Goal: Task Accomplishment & Management: Manage account settings

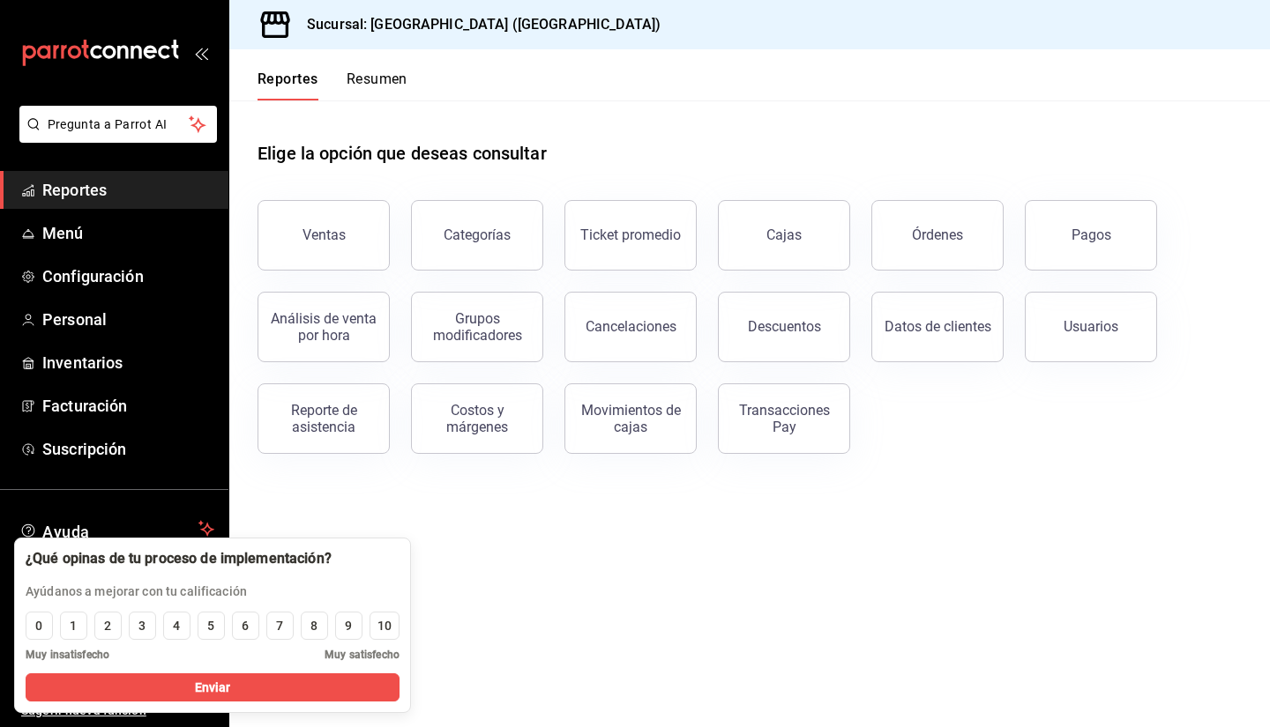
click at [353, 34] on h3 "Sucursal: [GEOGRAPHIC_DATA] ([GEOGRAPHIC_DATA])" at bounding box center [477, 24] width 368 height 21
click at [511, 656] on main "Elige la opción que deseas consultar Ventas Categorías Ticket promedio Cajas Ór…" at bounding box center [749, 414] width 1040 height 627
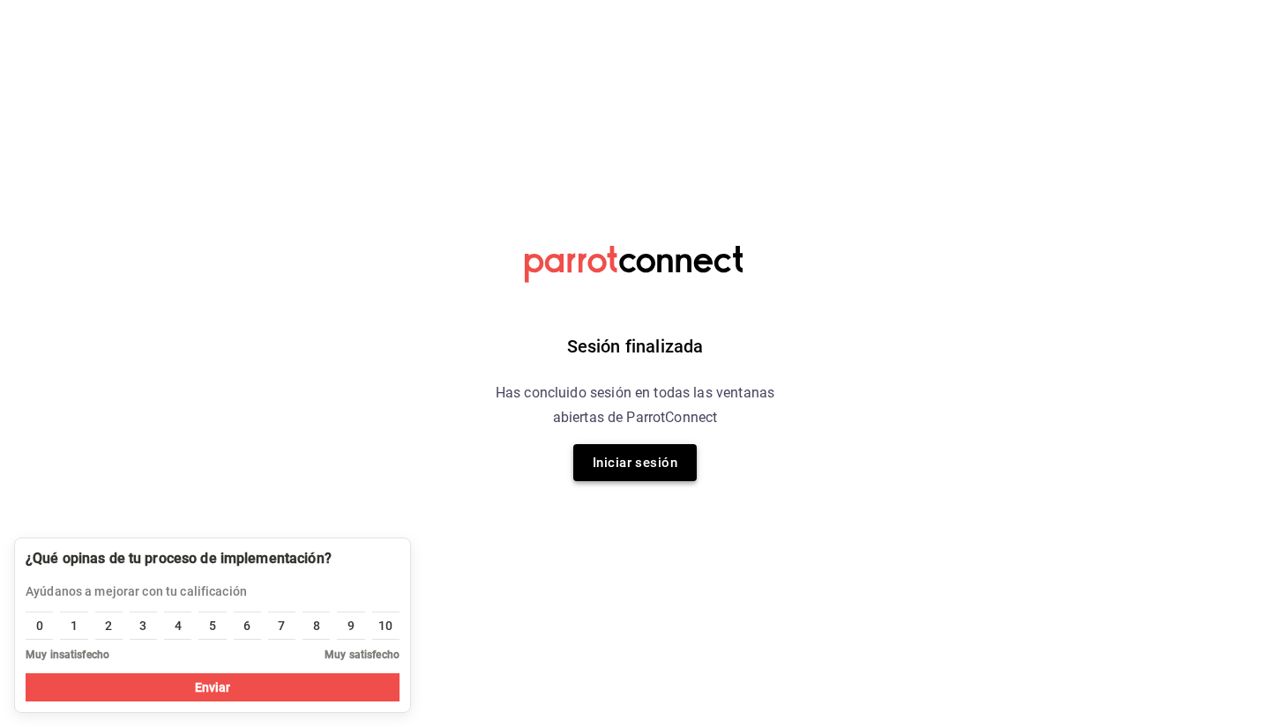
click at [629, 447] on button "Iniciar sesión" at bounding box center [634, 462] width 123 height 37
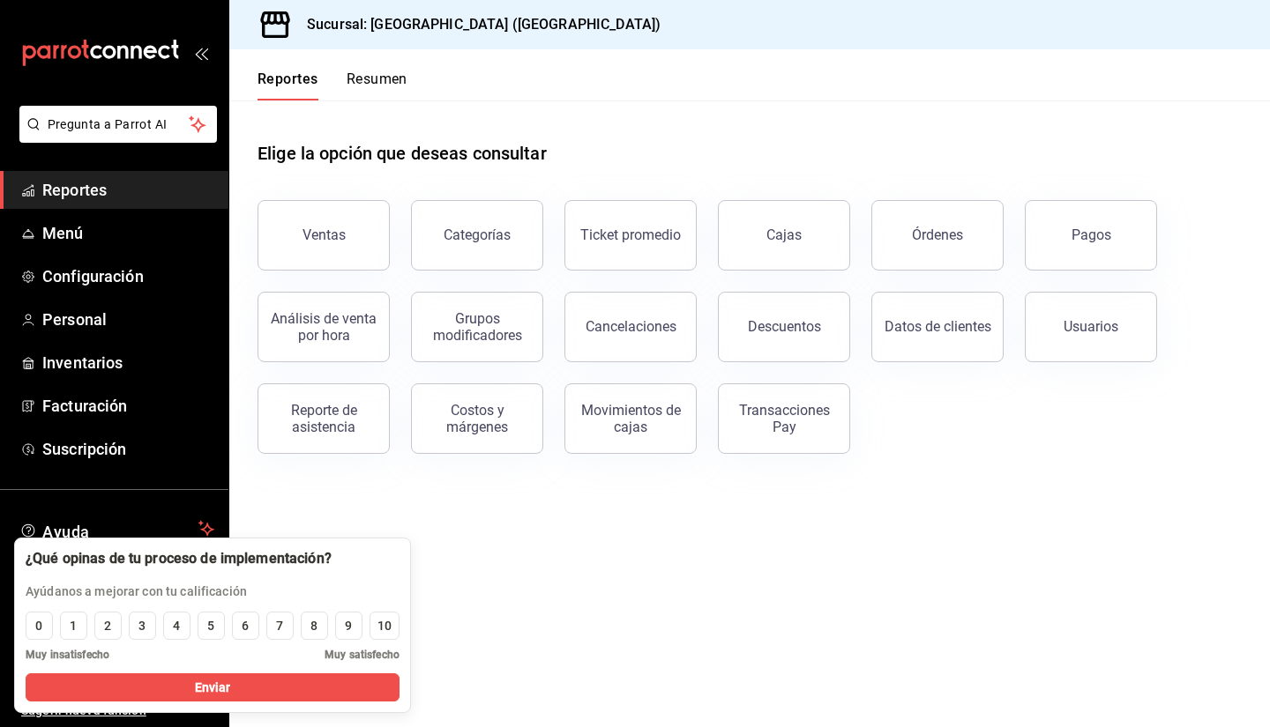
click at [200, 50] on icon "open_drawer_menu" at bounding box center [199, 54] width 8 height 13
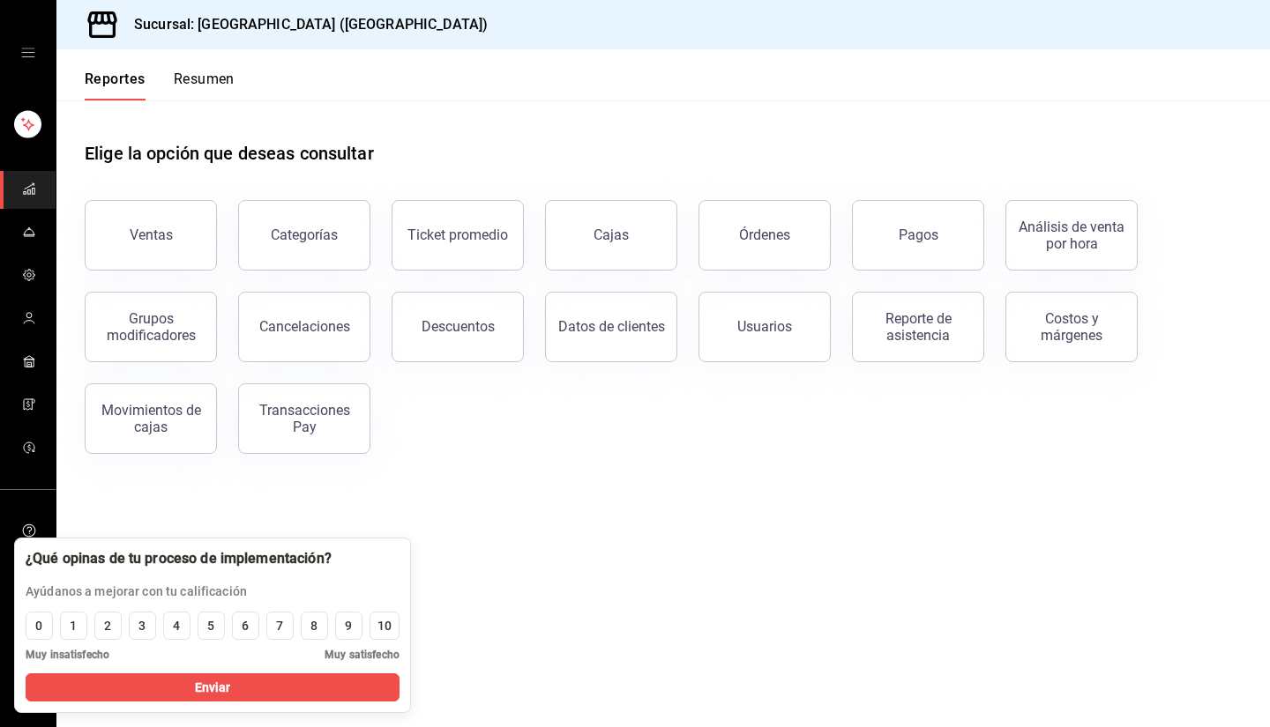
click at [37, 37] on div "mailbox folders" at bounding box center [28, 53] width 56 height 106
click at [26, 52] on icon "open drawer" at bounding box center [28, 53] width 14 height 14
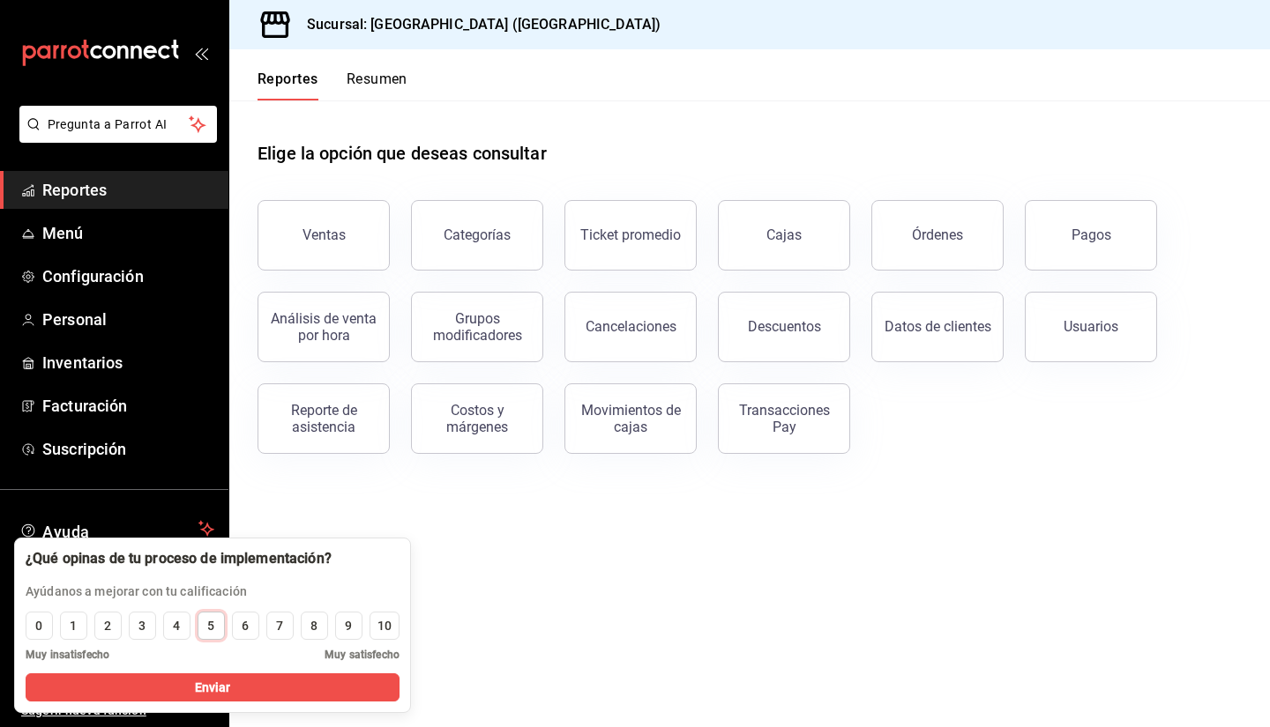
click at [215, 629] on button "5" at bounding box center [210, 626] width 27 height 28
click at [335, 626] on button "9" at bounding box center [348, 626] width 27 height 28
click at [291, 629] on button "7" at bounding box center [279, 626] width 27 height 28
click at [244, 693] on button "Enviar" at bounding box center [213, 688] width 374 height 28
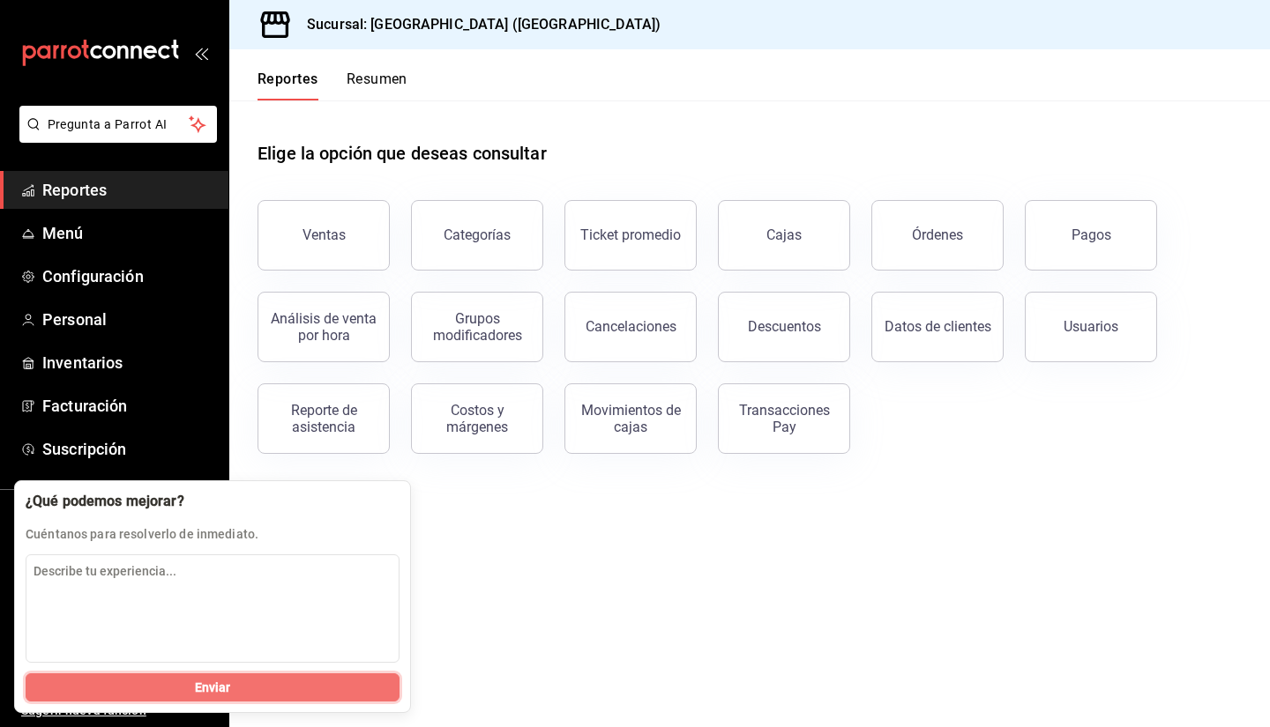
click at [236, 697] on button "Enviar" at bounding box center [213, 688] width 374 height 28
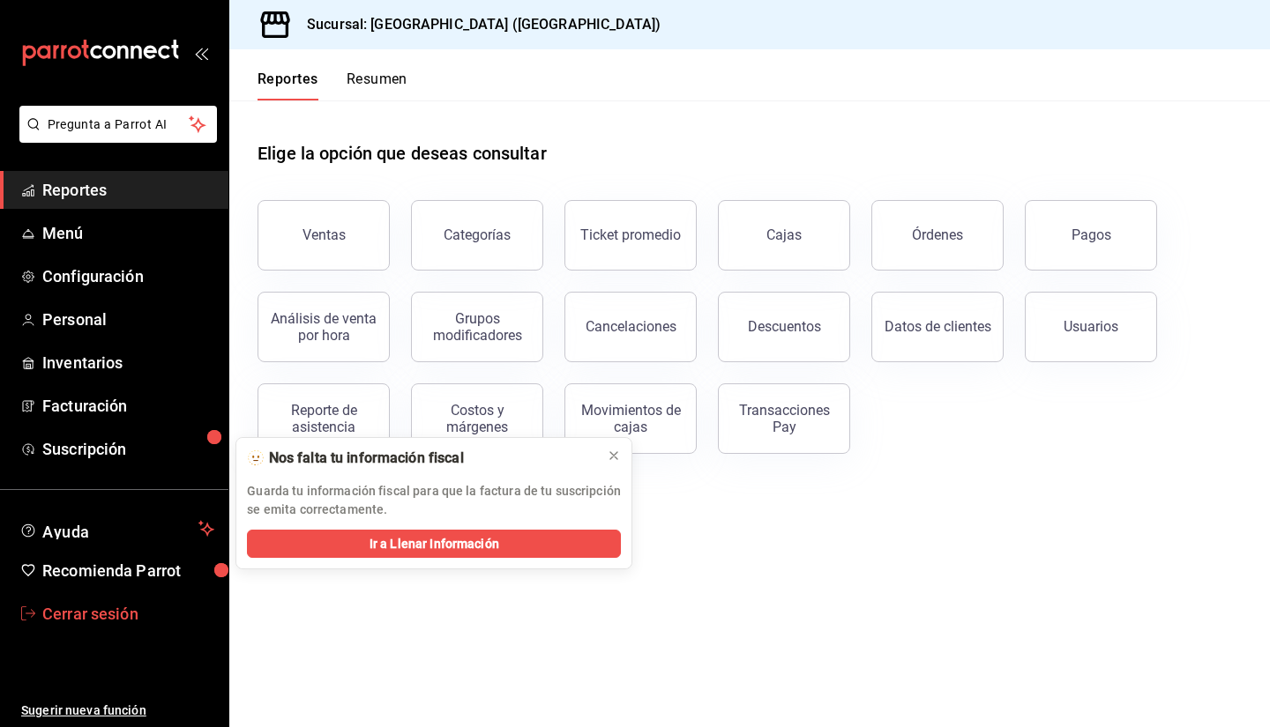
click at [130, 621] on span "Cerrar sesión" at bounding box center [128, 614] width 172 height 24
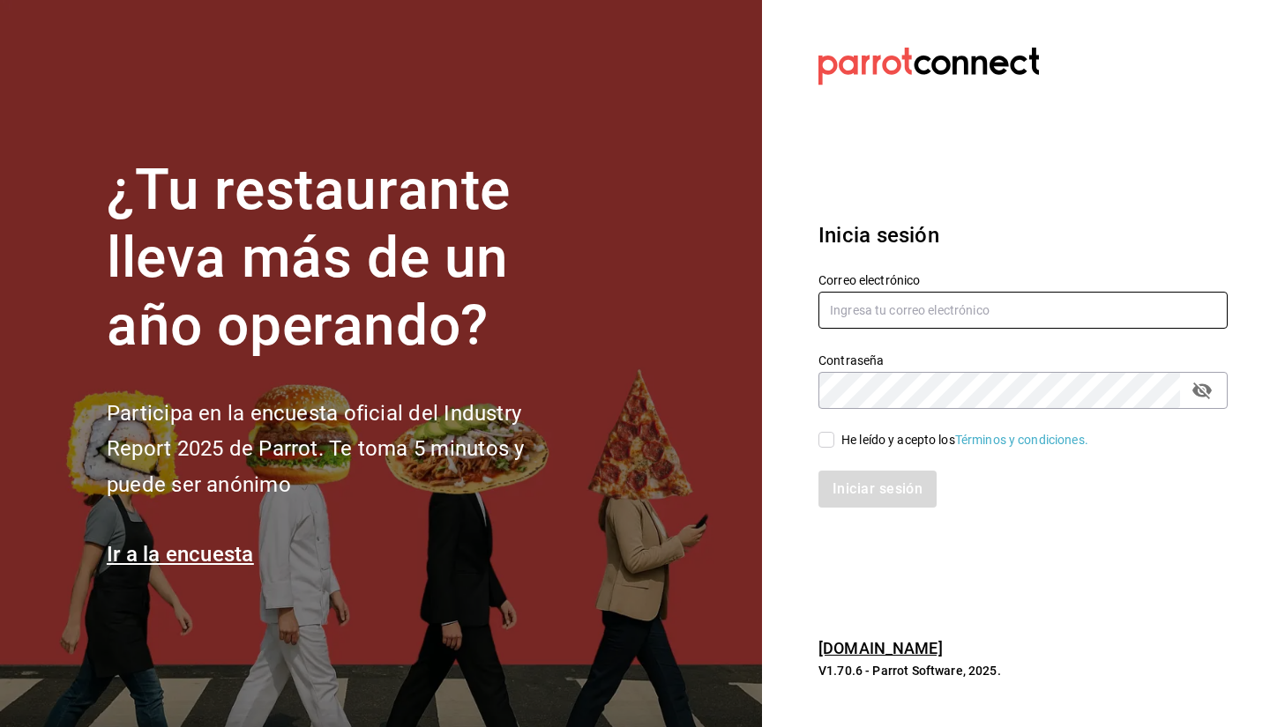
click at [948, 302] on input "text" at bounding box center [1022, 310] width 409 height 37
type input "e"
type input "+52 (81) 1828-9600_"
click at [824, 444] on input "He leído y acepto los Términos y condiciones." at bounding box center [826, 440] width 16 height 16
checkbox input "true"
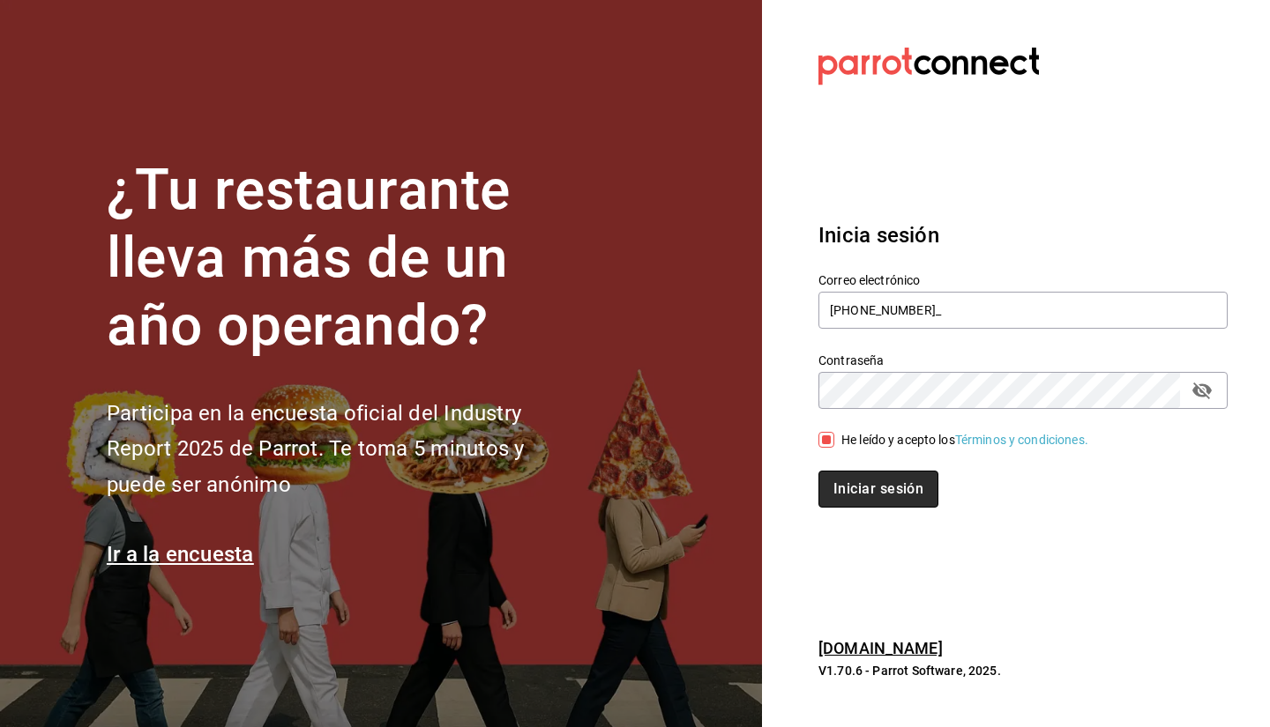
click at [838, 478] on button "Iniciar sesión" at bounding box center [878, 489] width 120 height 37
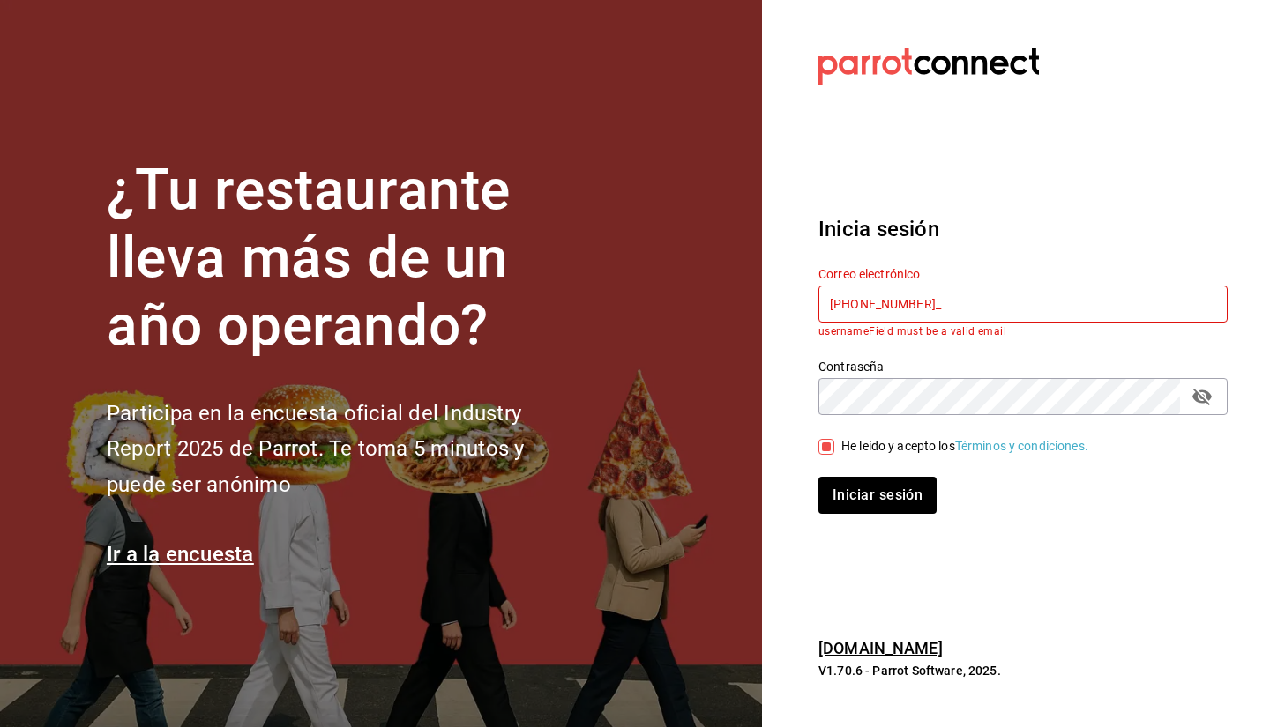
click at [1192, 401] on icon "passwordField" at bounding box center [1201, 396] width 21 height 21
type input "+"
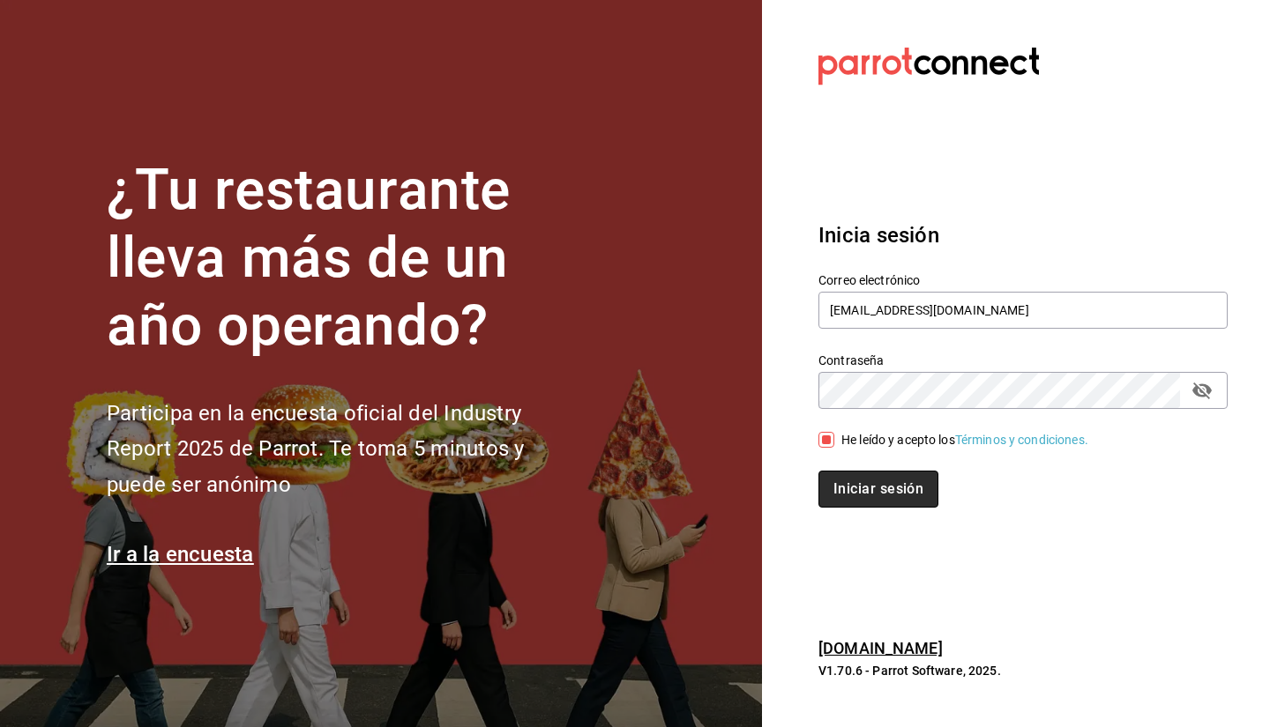
click at [834, 491] on button "Iniciar sesión" at bounding box center [878, 489] width 120 height 37
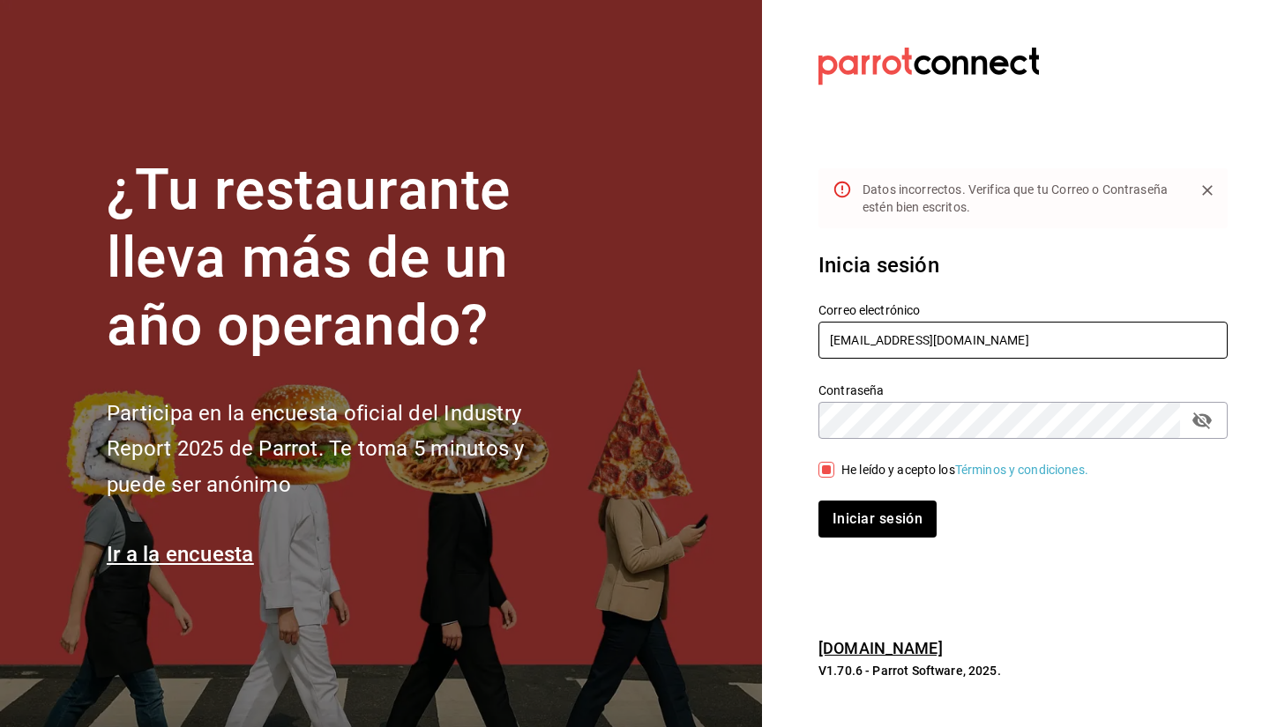
click at [997, 343] on input "Enriquehl_01@hotmail.com" at bounding box center [1022, 340] width 409 height 37
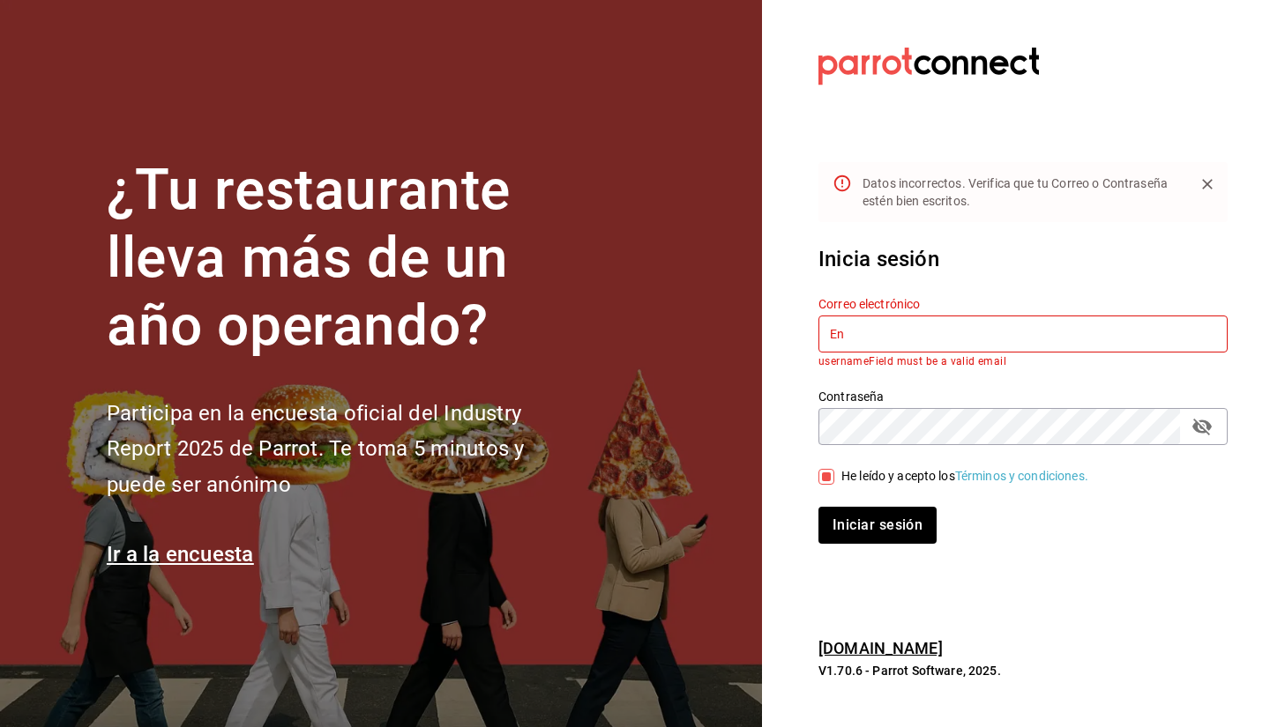
type input "E"
type input "enriquehl_01@hotmail.com"
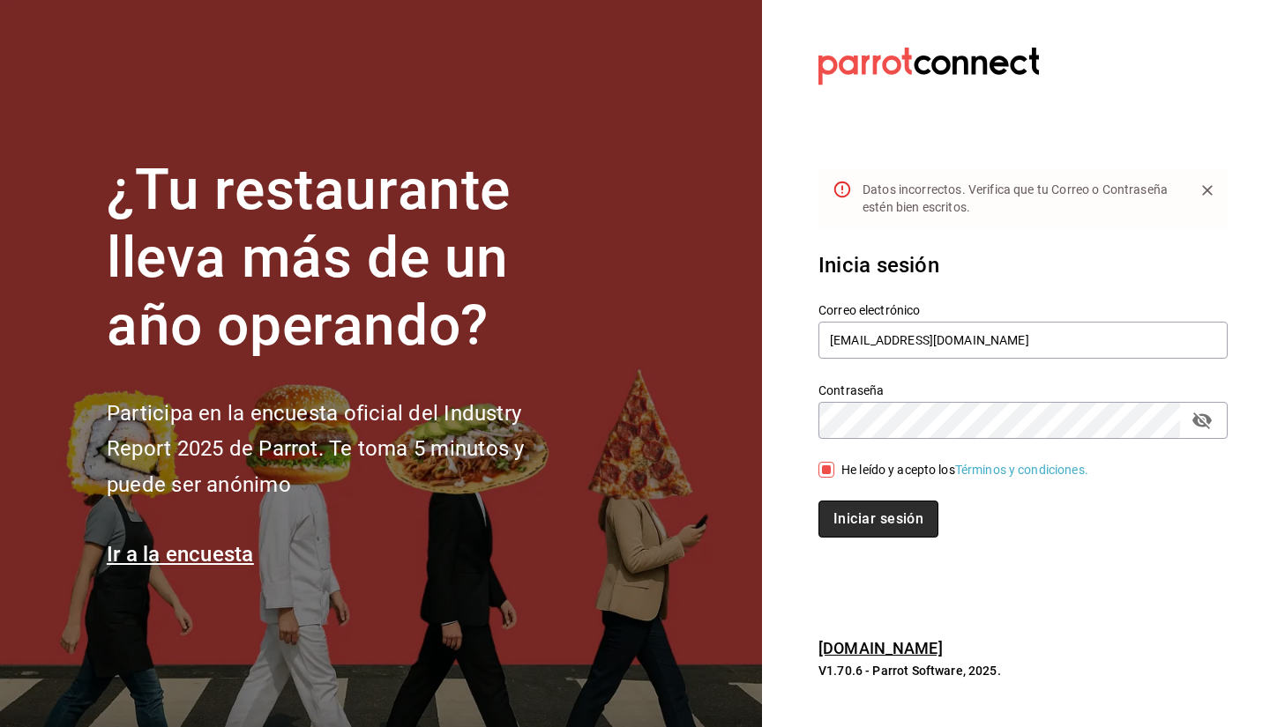
click at [839, 523] on button "Iniciar sesión" at bounding box center [878, 519] width 120 height 37
click at [880, 501] on button "Iniciar sesión" at bounding box center [878, 519] width 120 height 37
click at [1198, 192] on icon "Close" at bounding box center [1207, 191] width 18 height 18
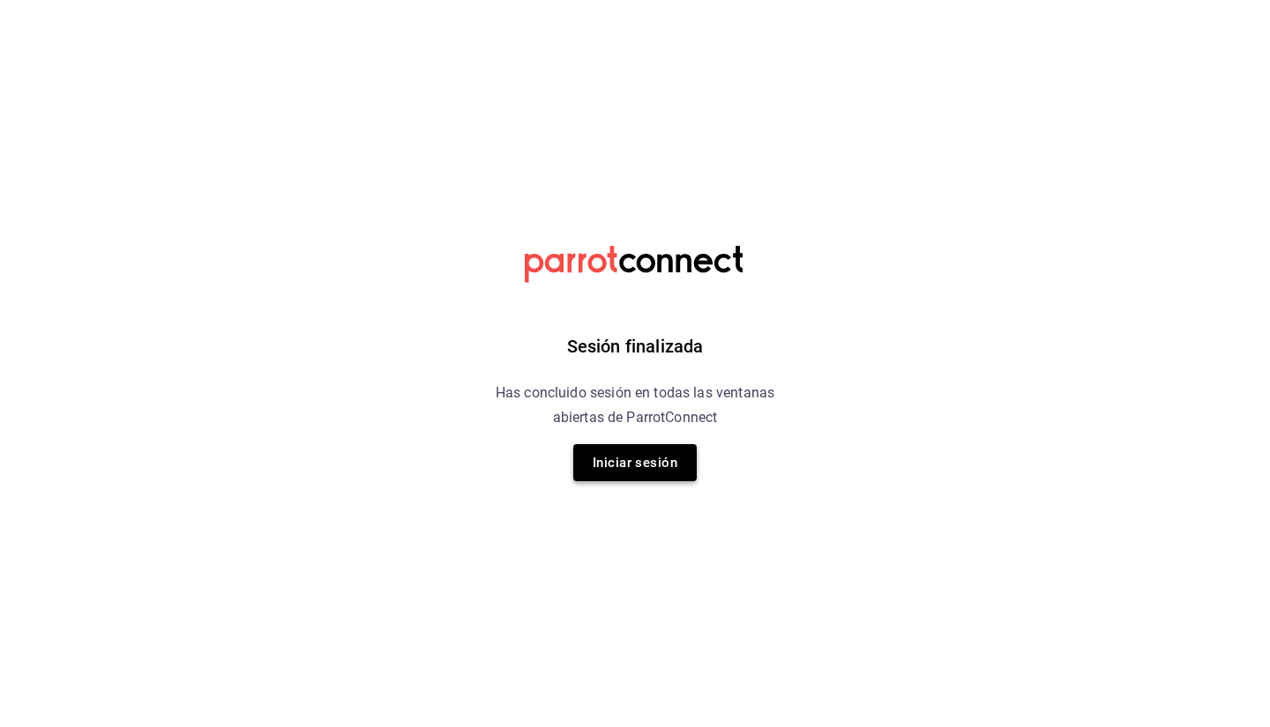
click at [577, 458] on button "Iniciar sesión" at bounding box center [634, 462] width 123 height 37
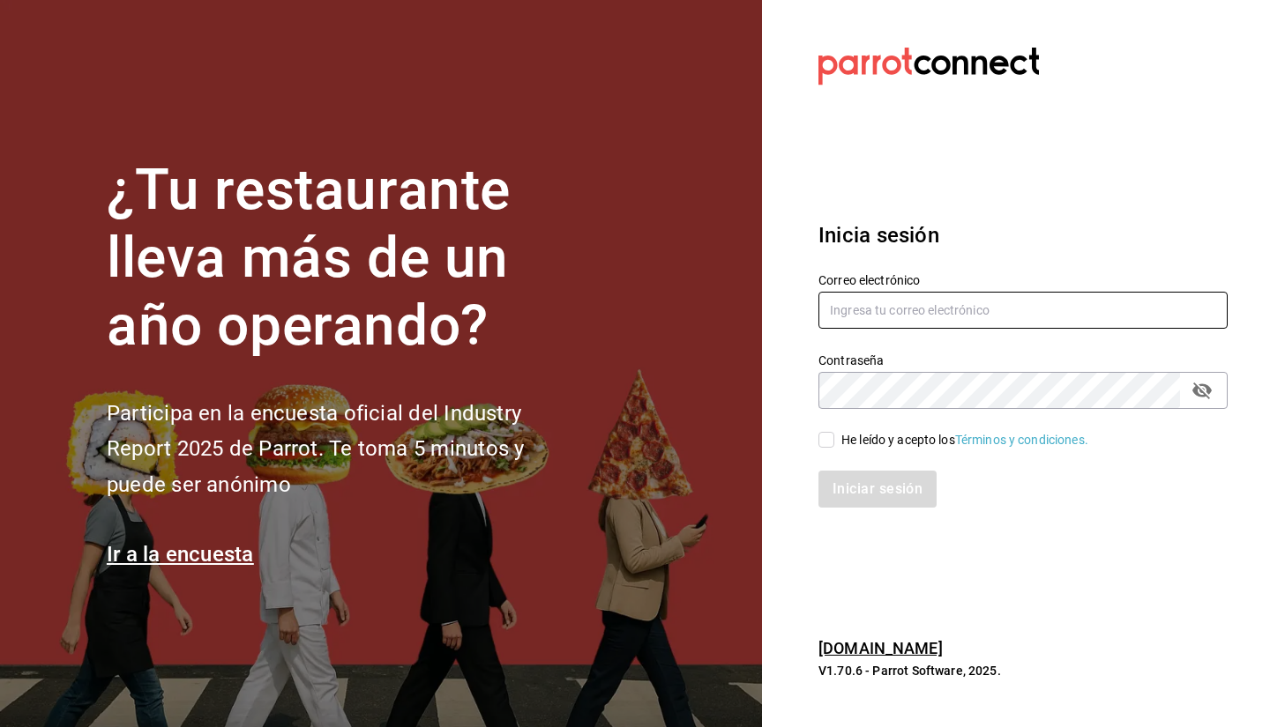
click at [927, 311] on input "text" at bounding box center [1022, 310] width 409 height 37
type input "[EMAIL_ADDRESS][DOMAIN_NAME]"
click at [1197, 388] on icon "passwordField" at bounding box center [1201, 391] width 19 height 17
click at [1197, 388] on icon "passwordField" at bounding box center [1201, 390] width 19 height 13
click at [828, 443] on input "He leído y acepto los Términos y condiciones." at bounding box center [826, 440] width 16 height 16
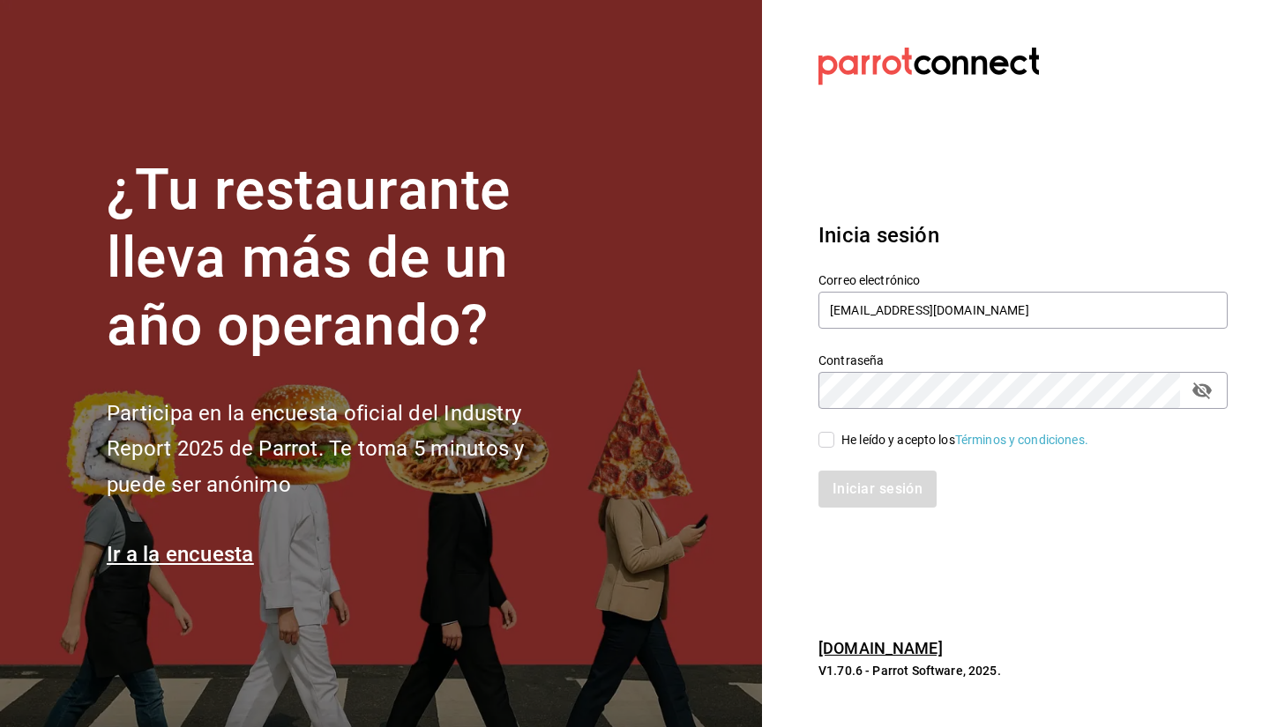
checkbox input "true"
click at [846, 484] on button "Iniciar sesión" at bounding box center [878, 489] width 120 height 37
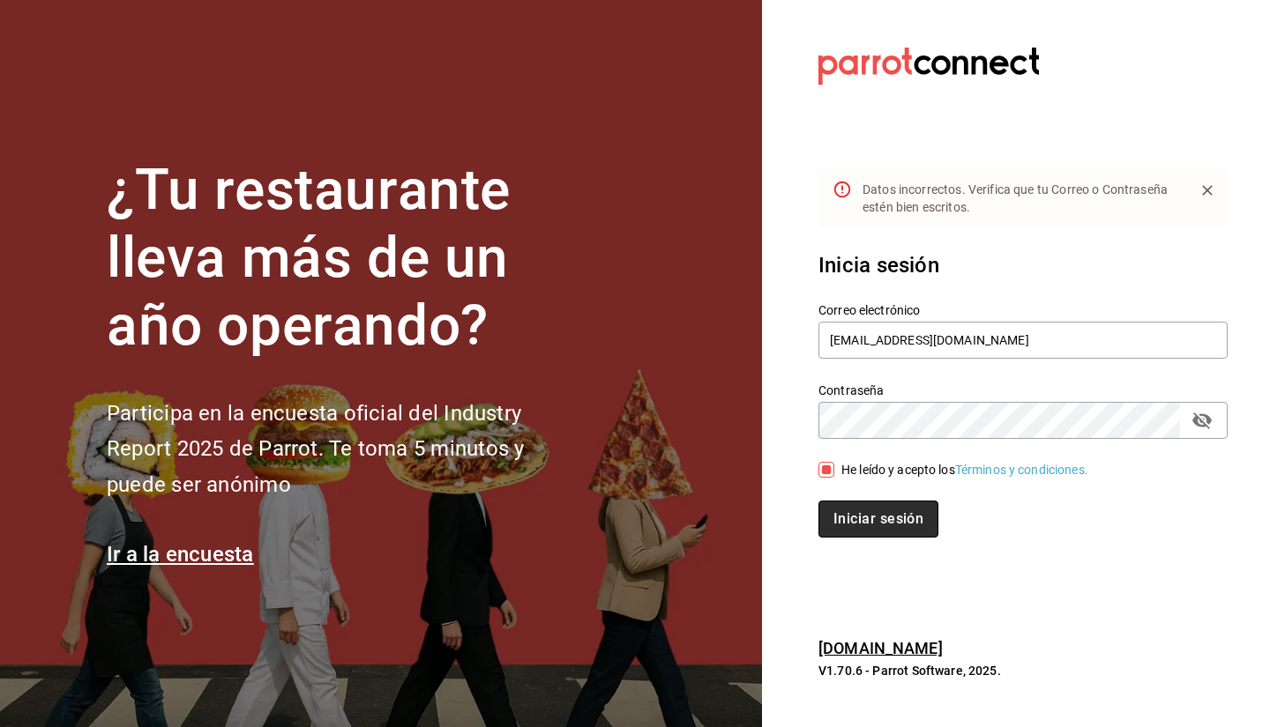
click at [846, 528] on button "Iniciar sesión" at bounding box center [878, 519] width 120 height 37
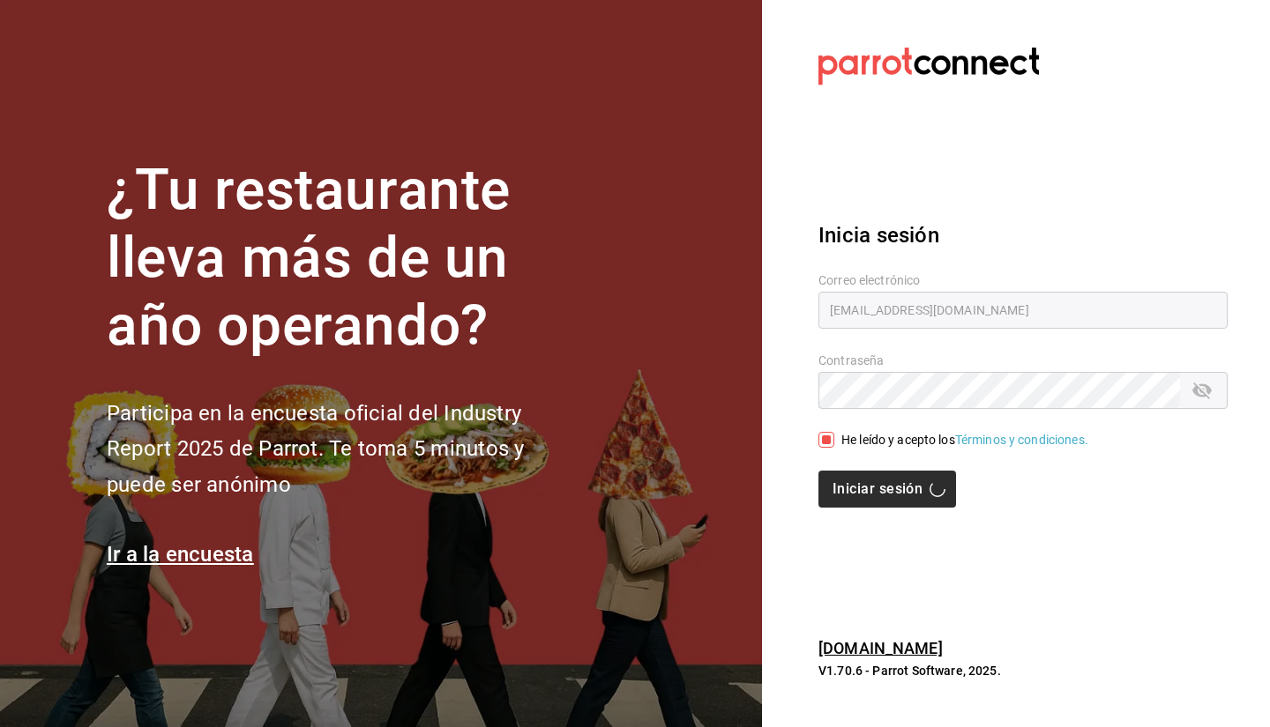
click at [846, 528] on div "Inicia sesión Correo electrónico enriquehl_01@hotmail.com Contraseña Contraseña…" at bounding box center [1022, 363] width 409 height 331
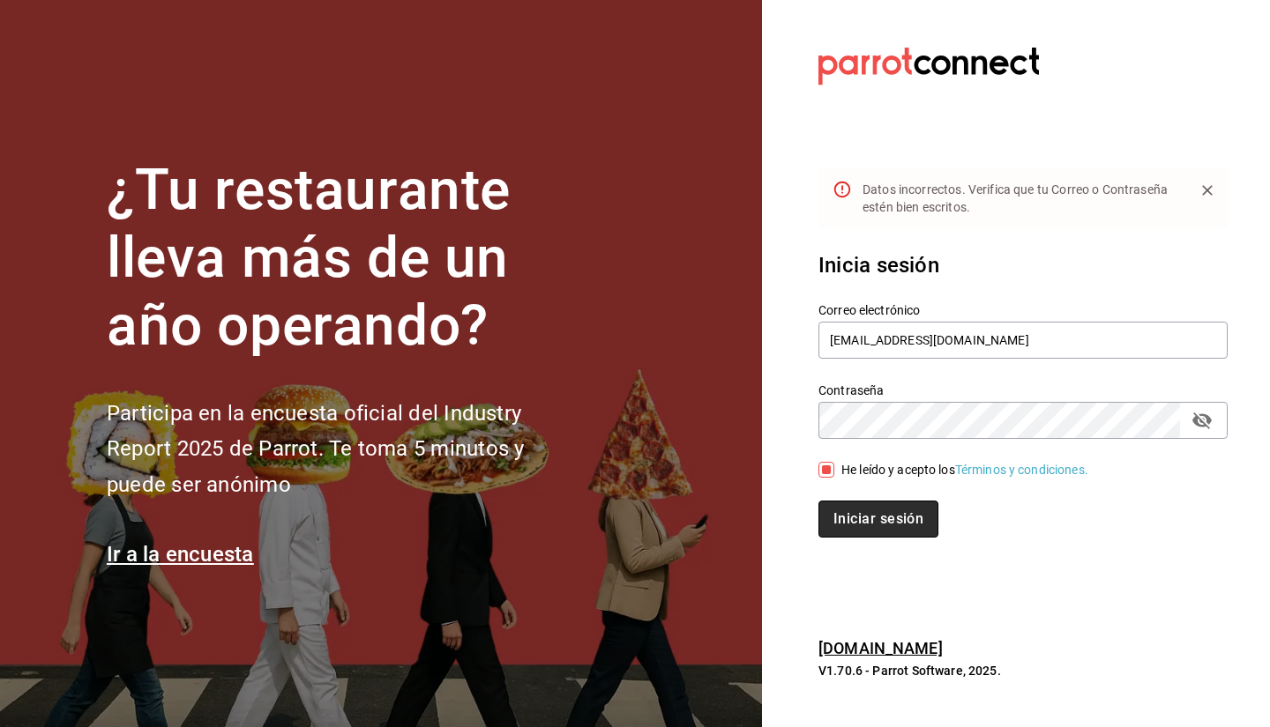
click at [846, 528] on button "Iniciar sesión" at bounding box center [878, 519] width 120 height 37
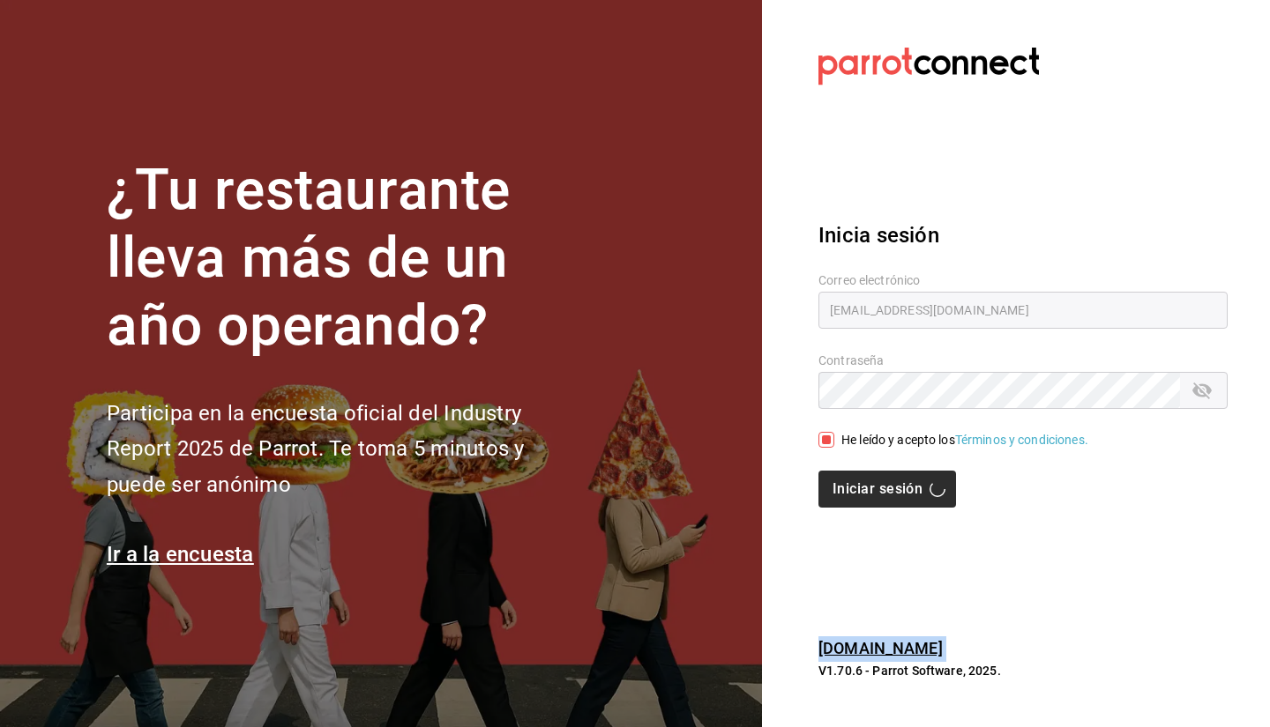
click at [846, 528] on div "Inicia sesión Correo electrónico enriquehl_01@hotmail.com Contraseña Contraseña…" at bounding box center [1022, 363] width 409 height 331
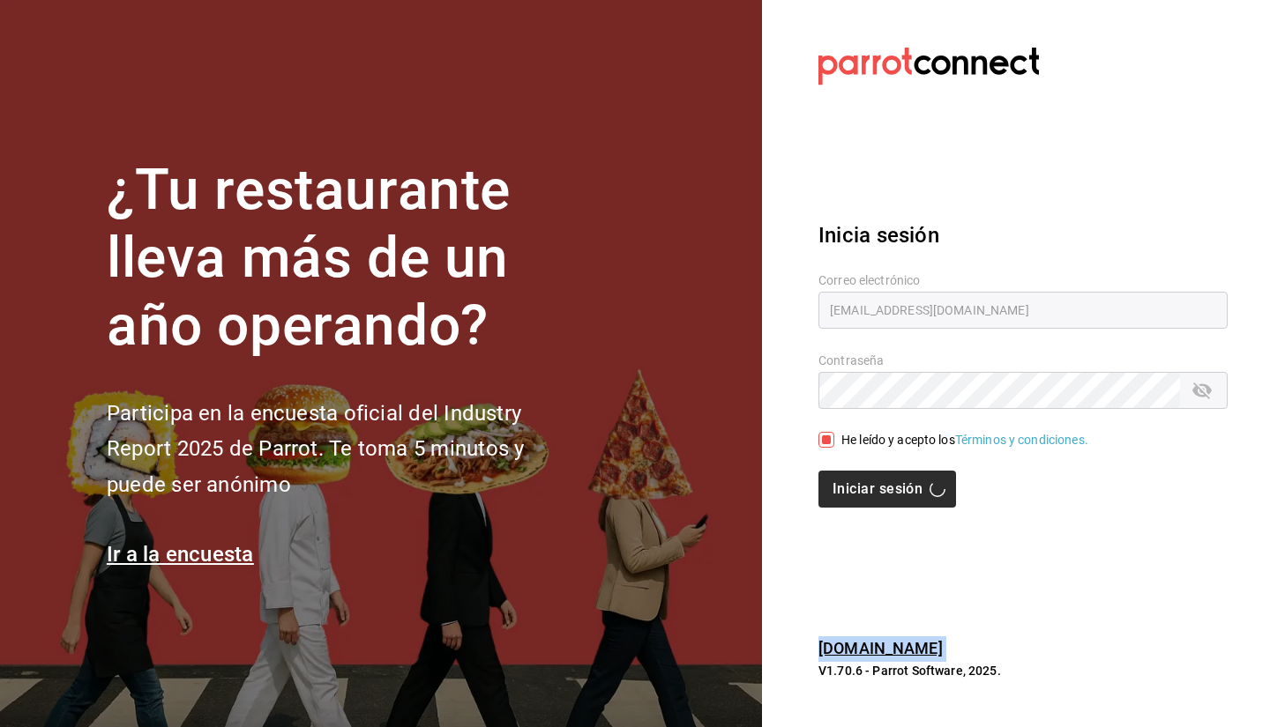
click at [846, 528] on div "Inicia sesión Correo electrónico enriquehl_01@hotmail.com Contraseña Contraseña…" at bounding box center [1022, 363] width 409 height 331
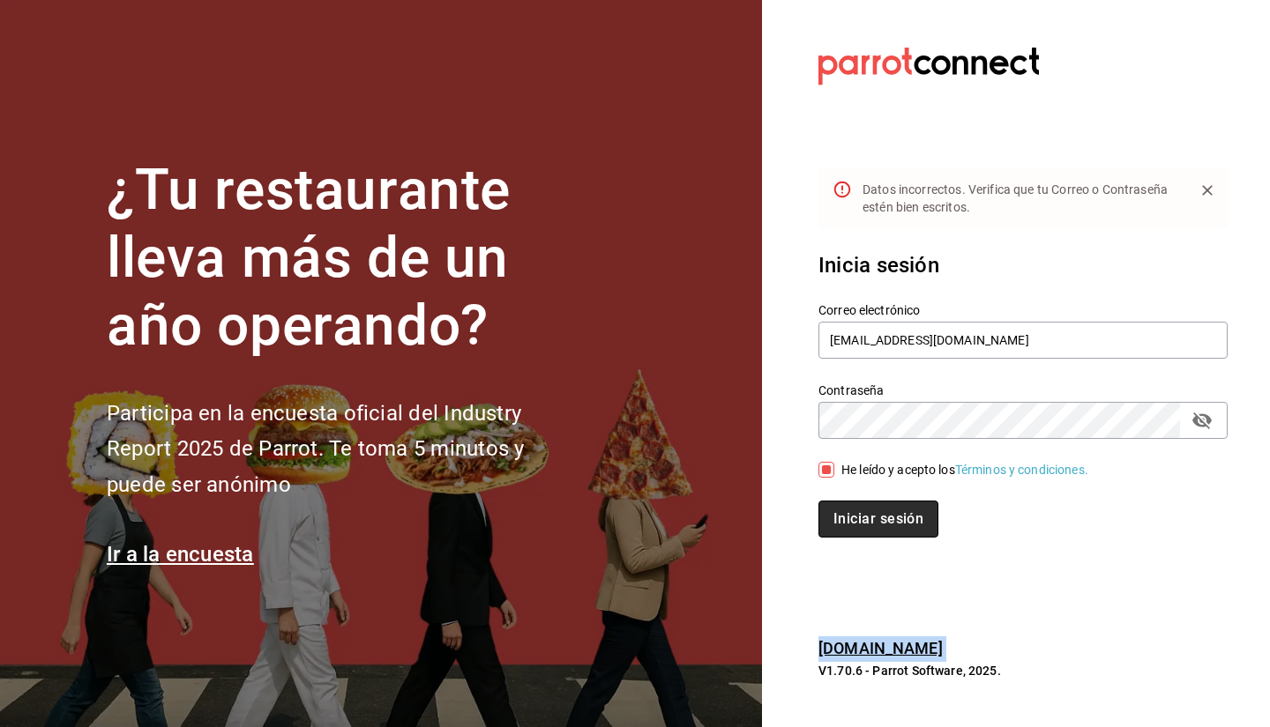
click at [846, 528] on button "Iniciar sesión" at bounding box center [878, 519] width 120 height 37
click at [846, 528] on div "Inicia sesión Correo electrónico enriquehl_01@hotmail.com Contraseña Contraseña…" at bounding box center [1022, 393] width 409 height 331
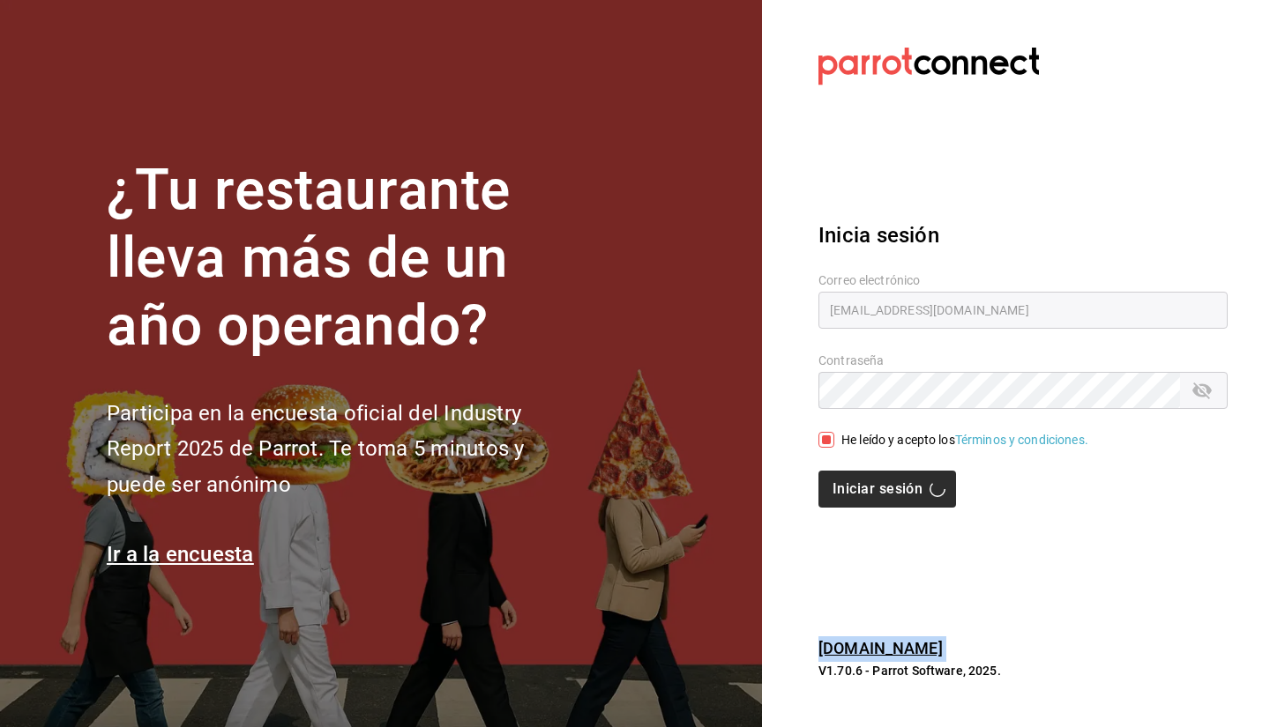
click at [846, 528] on div "Inicia sesión Correo electrónico enriquehl_01@hotmail.com Contraseña Contraseña…" at bounding box center [1022, 363] width 409 height 331
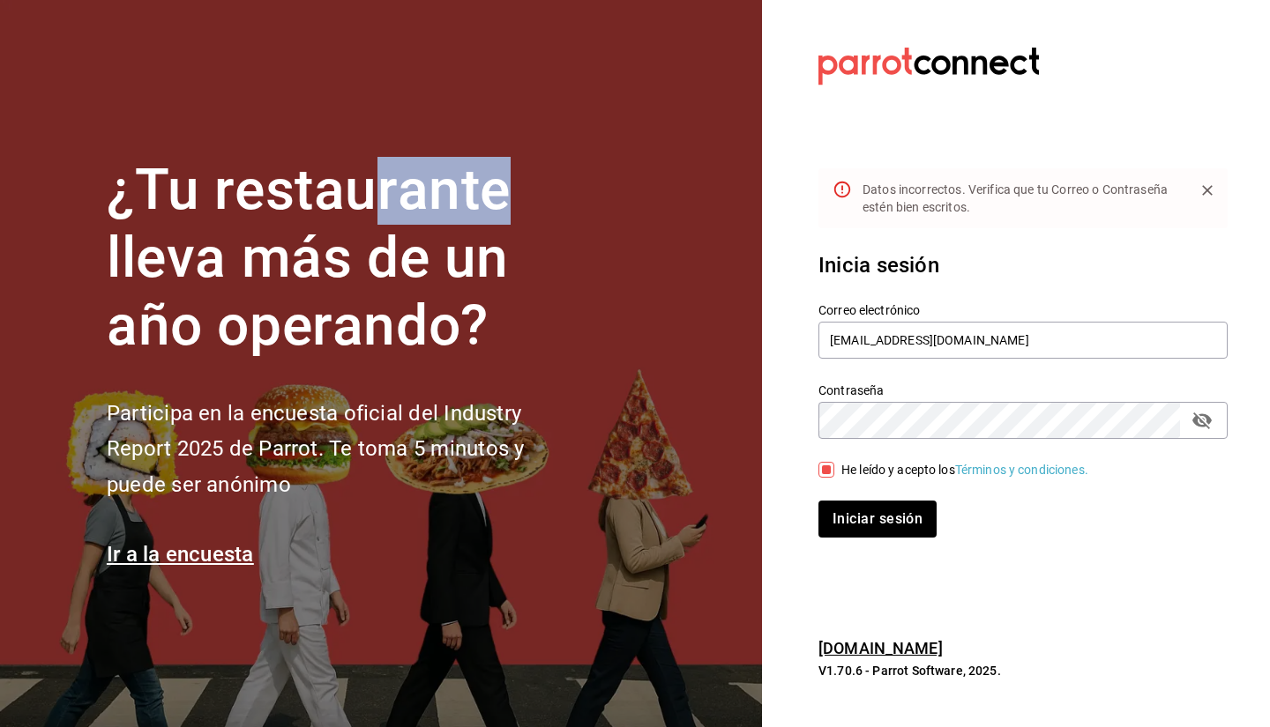
drag, startPoint x: 379, startPoint y: 70, endPoint x: 924, endPoint y: 175, distance: 555.0
click at [924, 175] on div "¿Tu restaurante lleva más de un año operando? Participa en la encuesta oficial …" at bounding box center [635, 363] width 1270 height 727
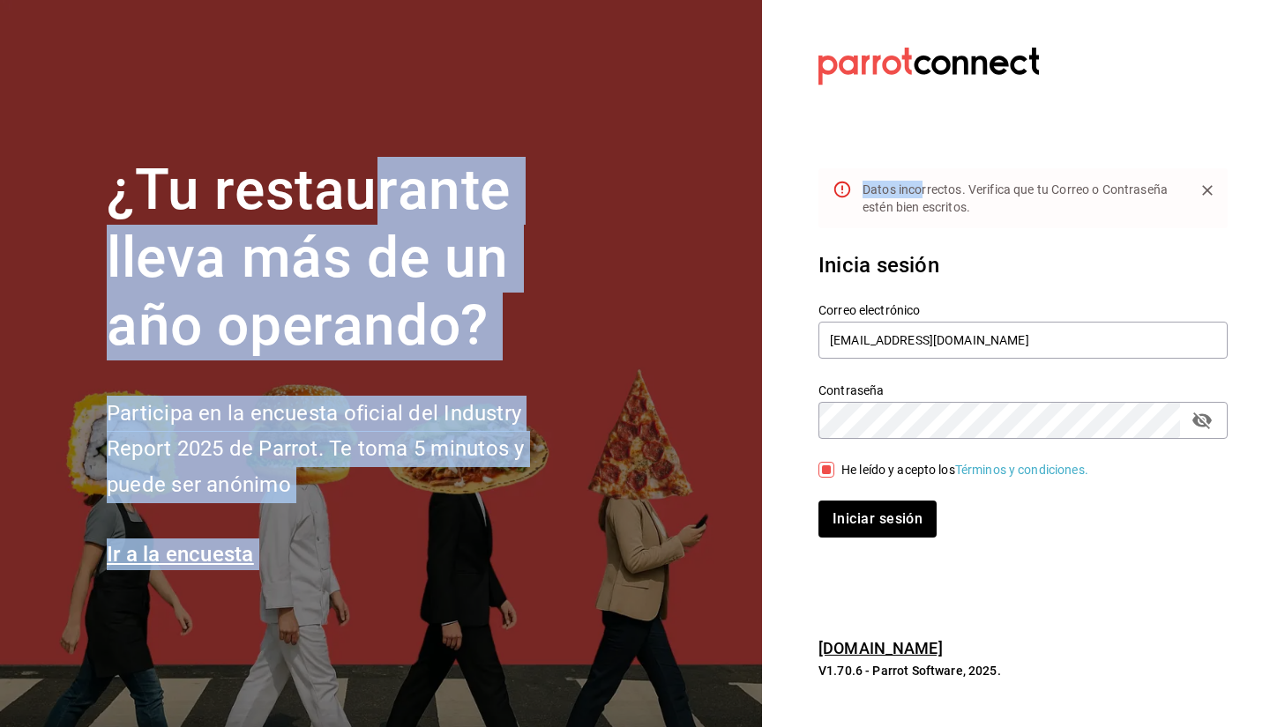
click at [1208, 186] on icon "Close" at bounding box center [1207, 191] width 18 height 18
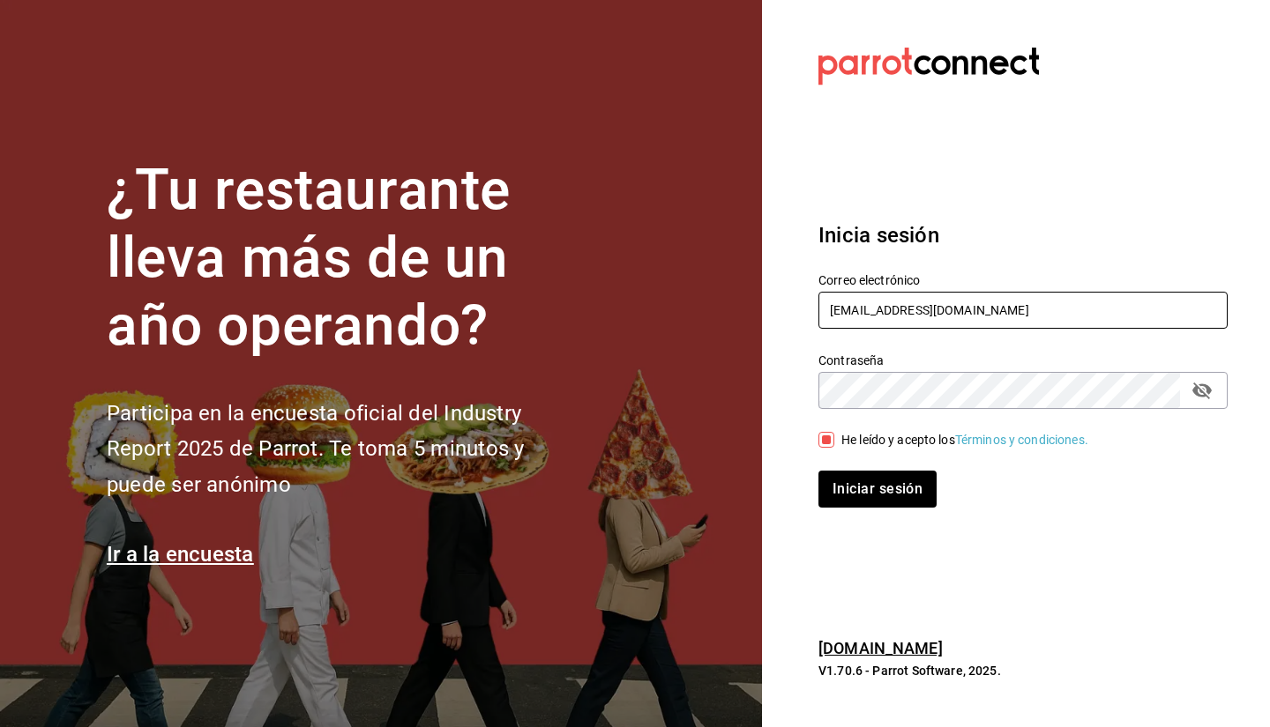
click at [838, 318] on input "enriquehl_01@hotmail.com" at bounding box center [1022, 310] width 409 height 37
click at [841, 488] on button "Iniciar sesión" at bounding box center [878, 489] width 120 height 37
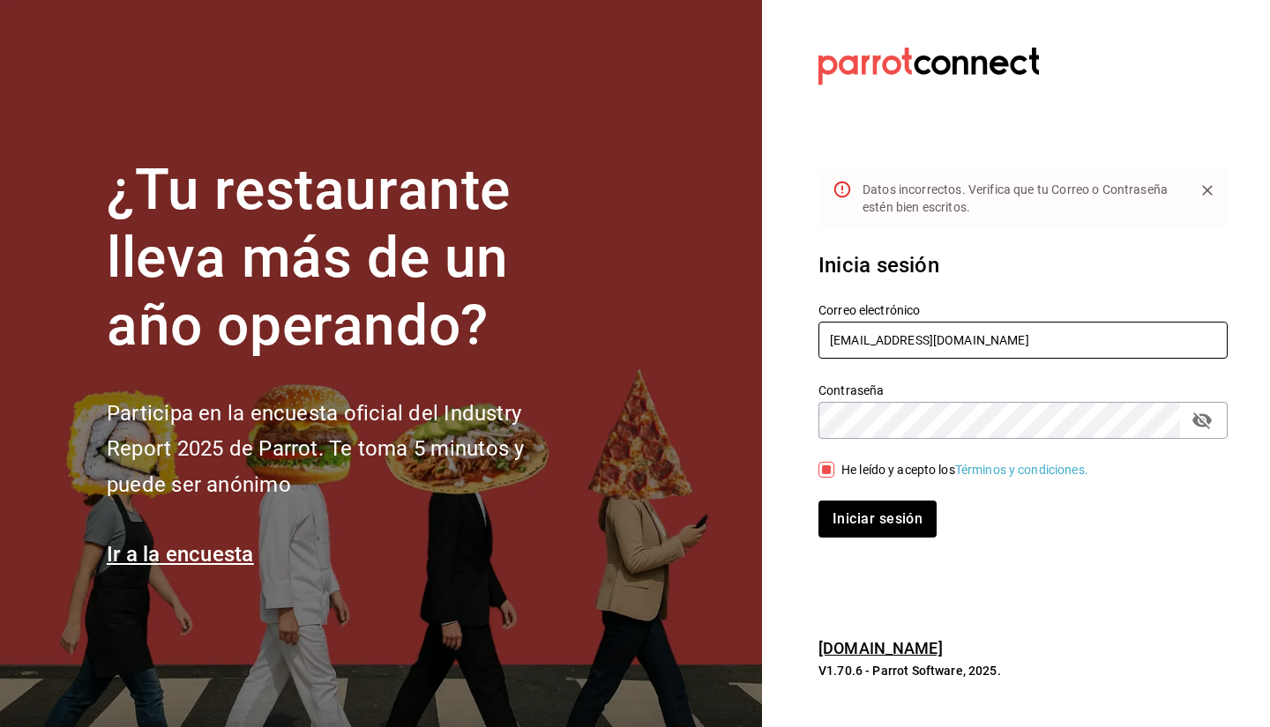
click at [837, 339] on input "Enriquehl_01@hotmail.com" at bounding box center [1022, 340] width 409 height 37
type input "enriquehl_01@hotmail.com"
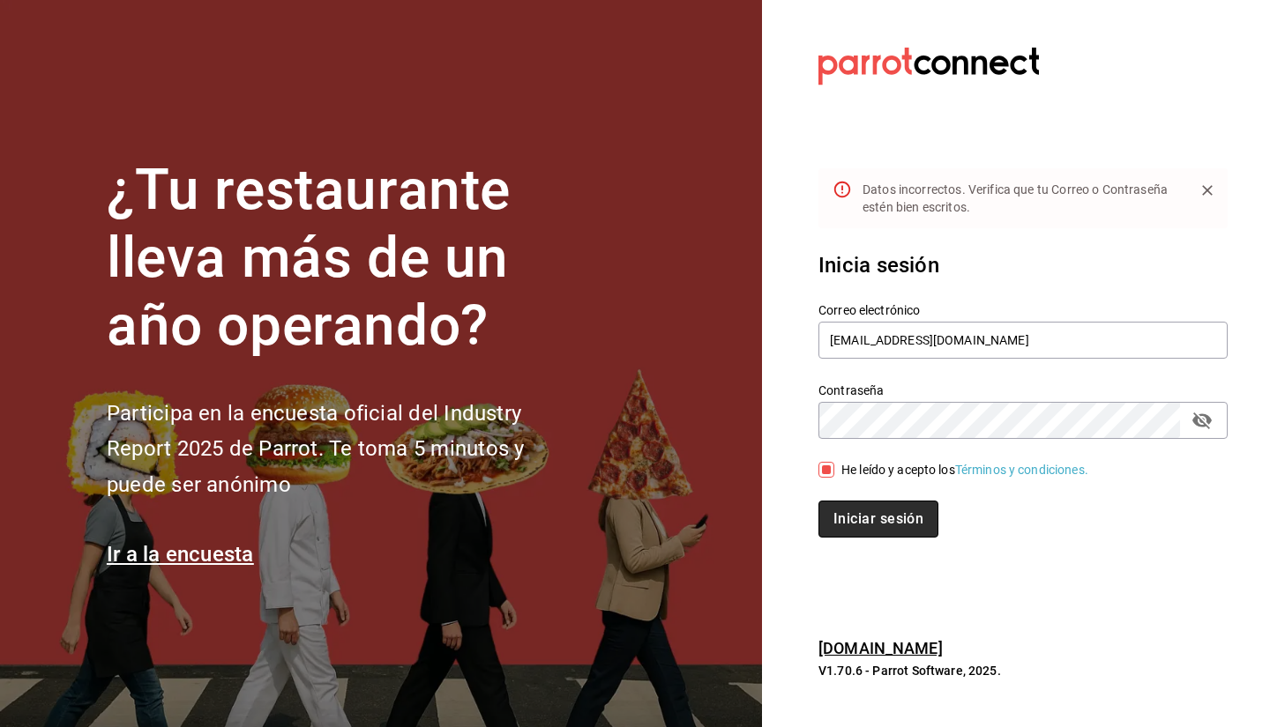
click at [874, 518] on button "Iniciar sesión" at bounding box center [878, 519] width 120 height 37
click at [886, 525] on button "Iniciar sesión" at bounding box center [878, 519] width 120 height 37
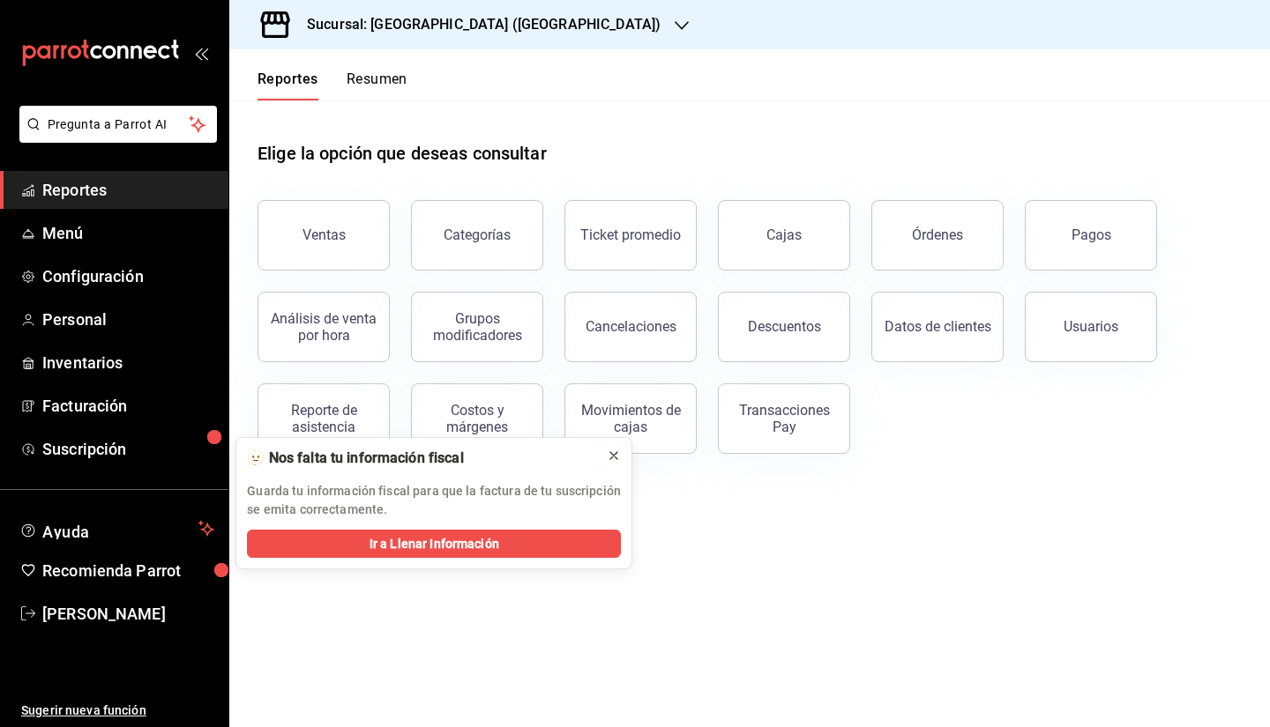
click at [614, 458] on icon at bounding box center [614, 456] width 14 height 14
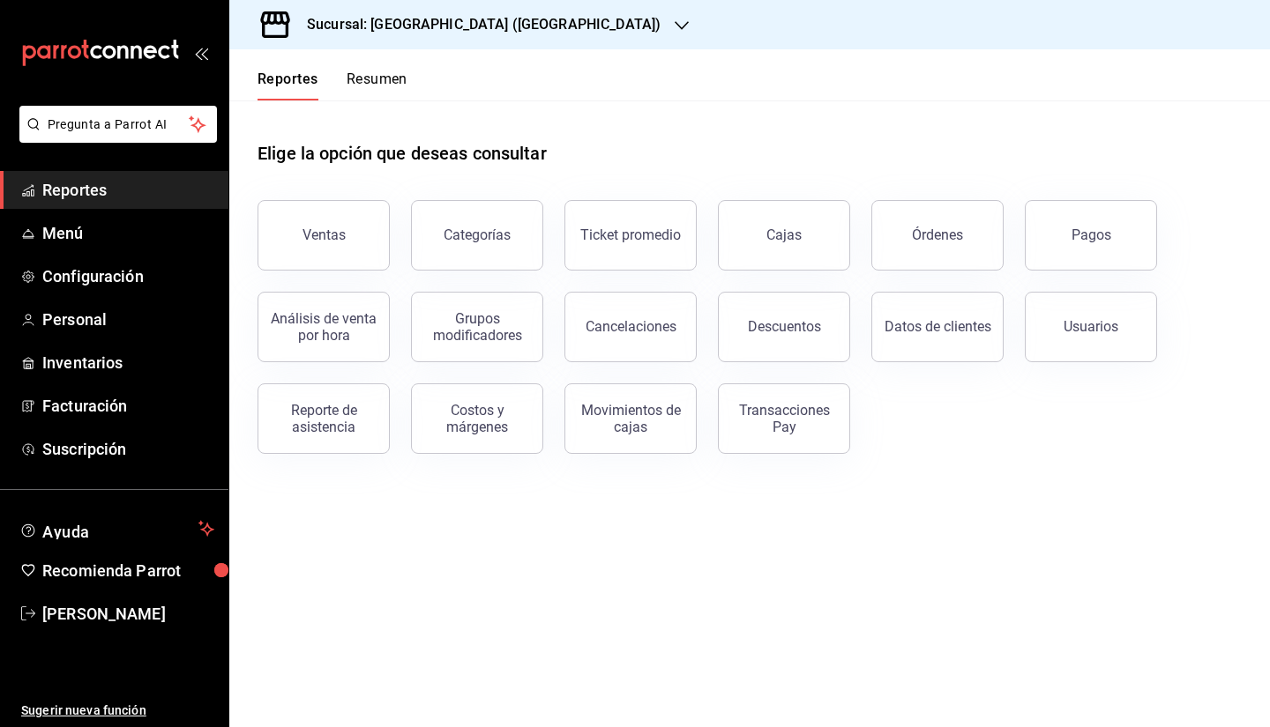
click at [674, 31] on icon "button" at bounding box center [681, 26] width 14 height 14
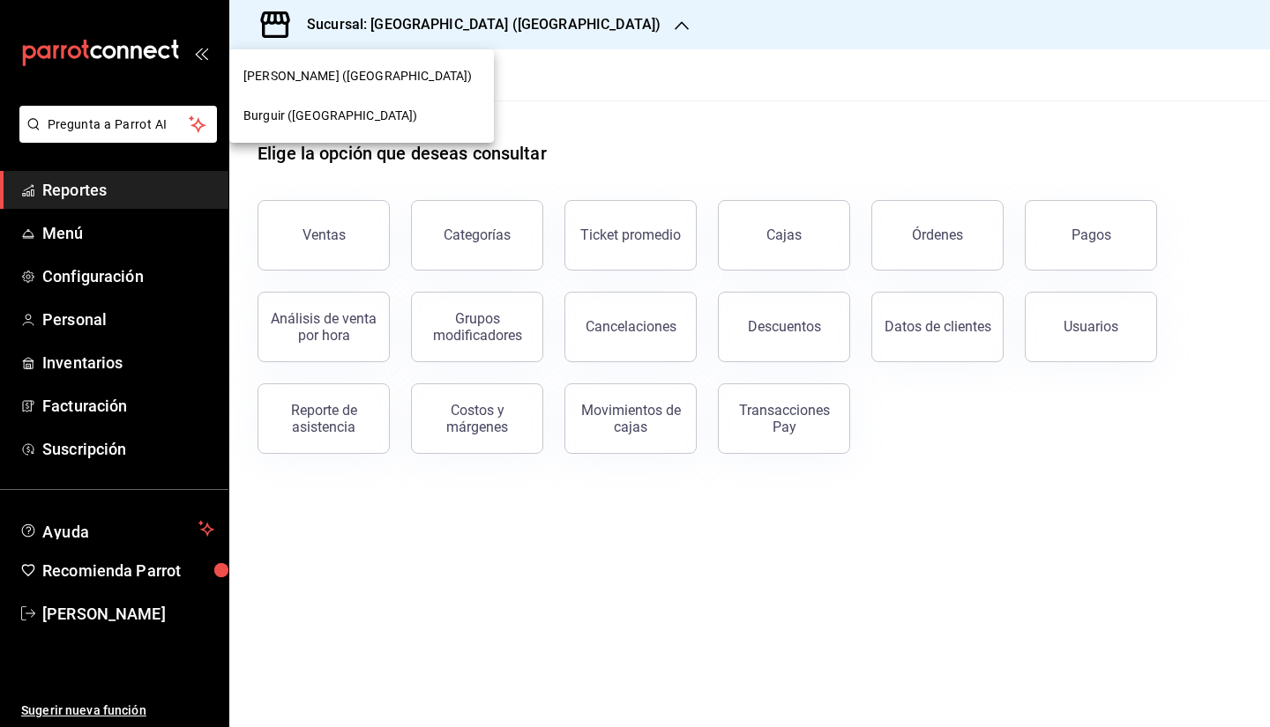
click at [273, 124] on span "Burguir ([GEOGRAPHIC_DATA])" at bounding box center [330, 116] width 175 height 19
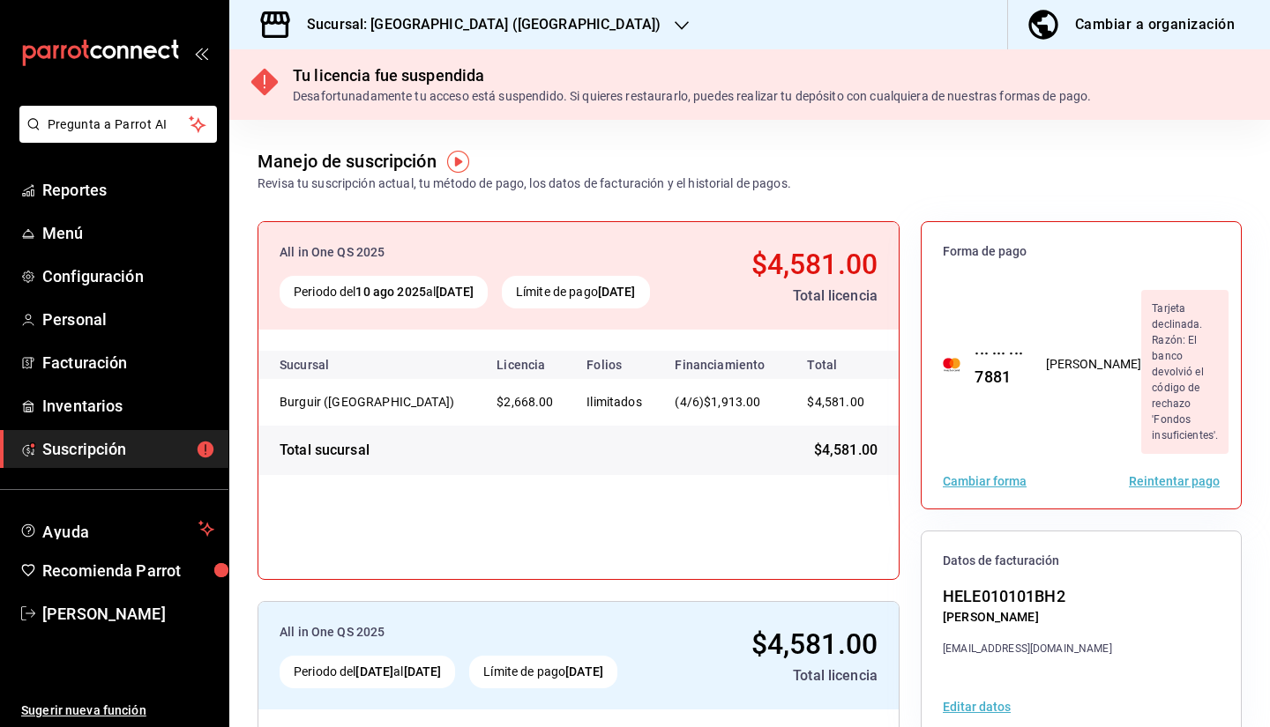
click at [1138, 475] on button "Reintentar pago" at bounding box center [1173, 481] width 91 height 12
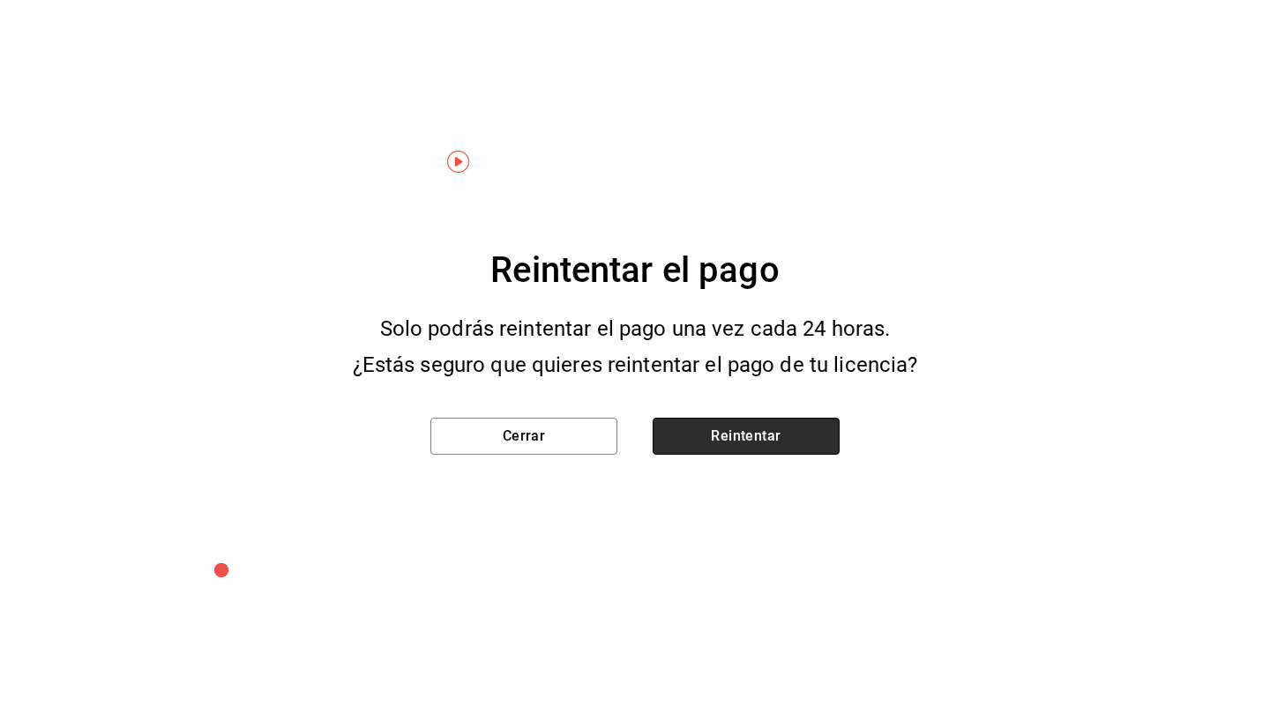
click at [778, 441] on button "Reintentar" at bounding box center [745, 436] width 187 height 37
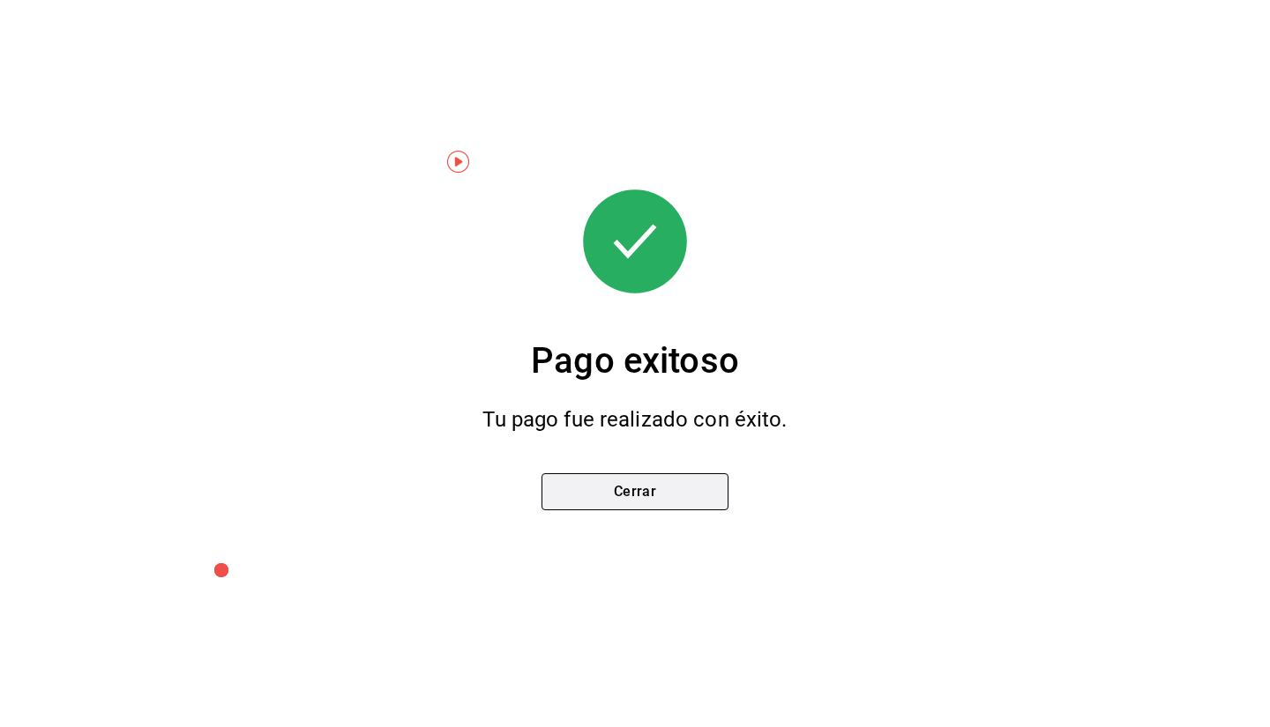
click at [637, 502] on button "Cerrar" at bounding box center [634, 491] width 187 height 37
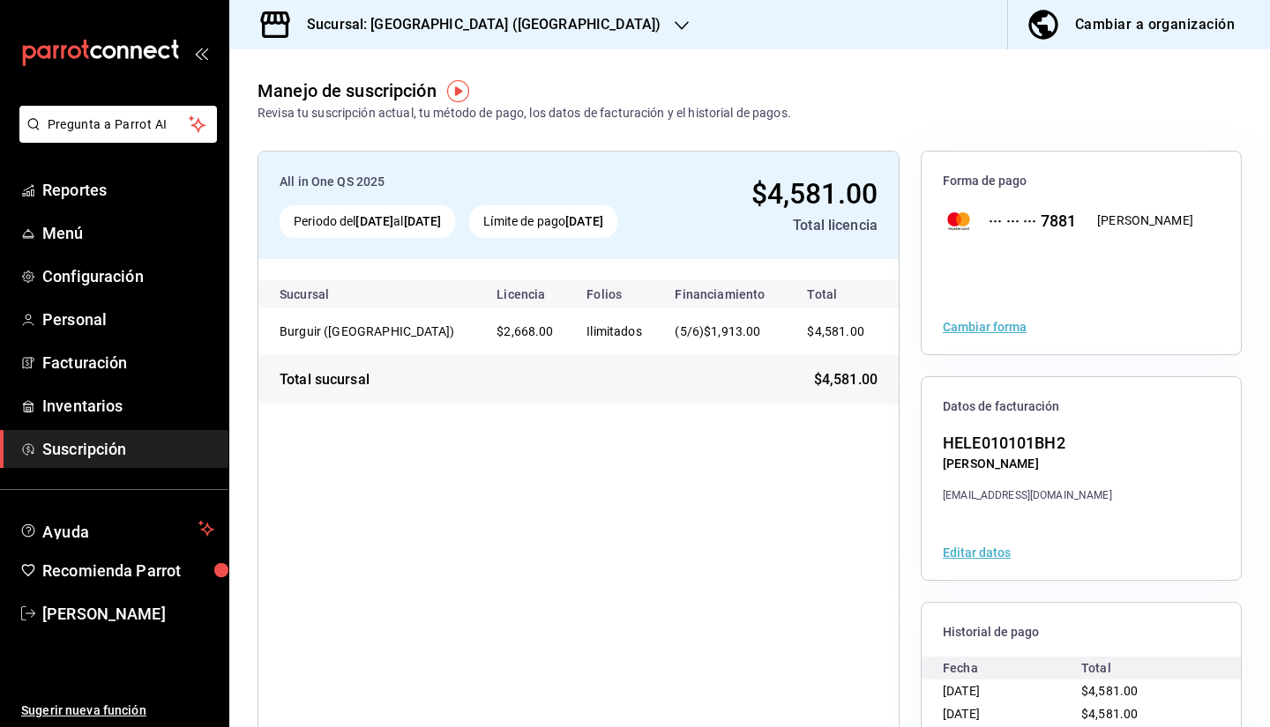
scroll to position [106, 0]
